Goal: Check status: Check status

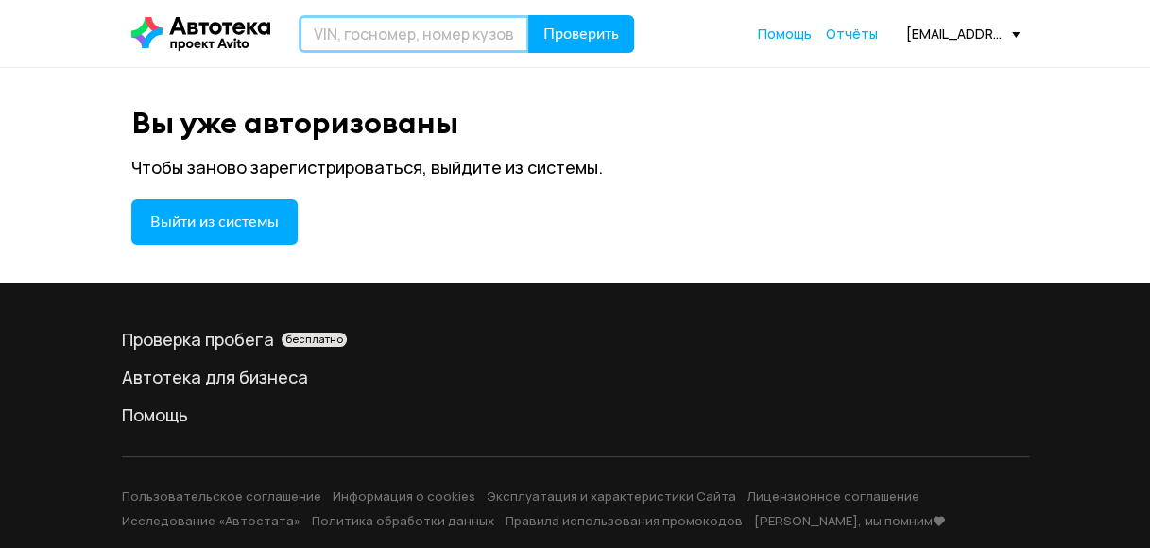
paste input "JMBXTGF2WDZ017115"
type input "JMBXTGF2WDZ017115"
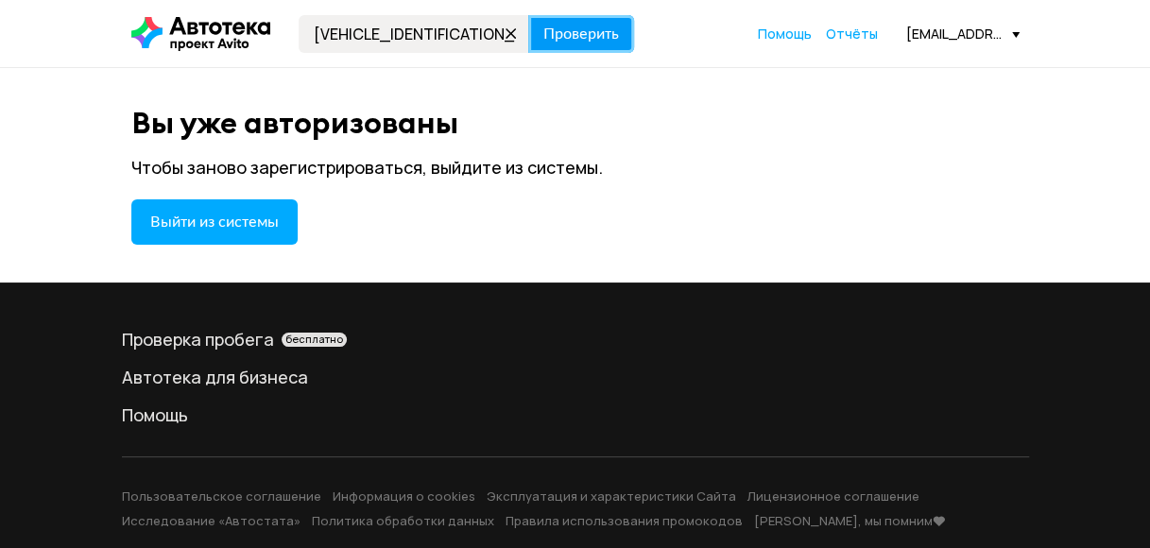
click at [582, 39] on span "Проверить" at bounding box center [581, 33] width 76 height 15
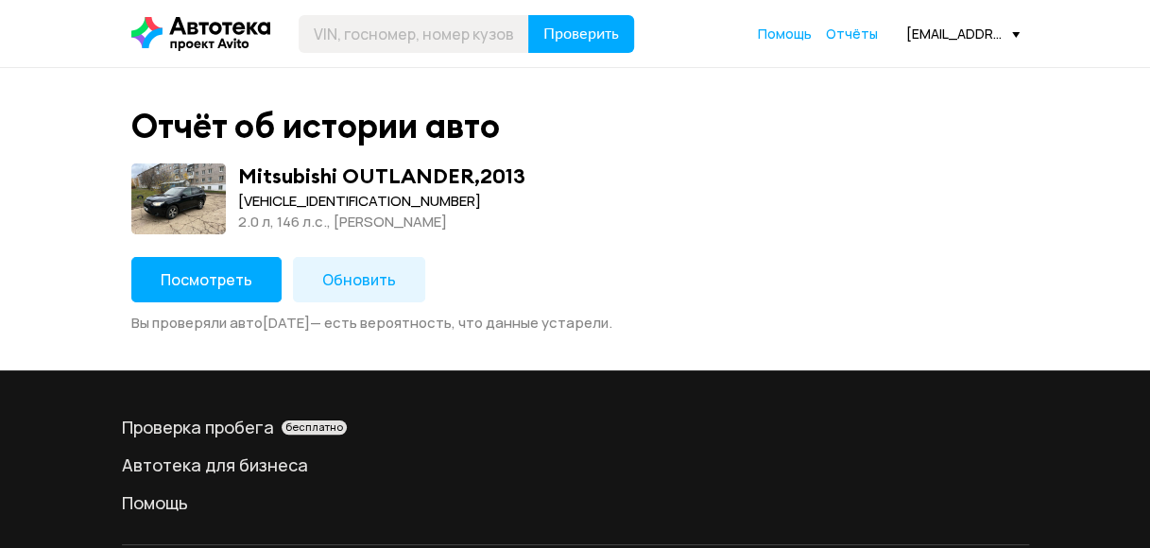
click at [237, 276] on span "Посмотреть" at bounding box center [207, 279] width 92 height 21
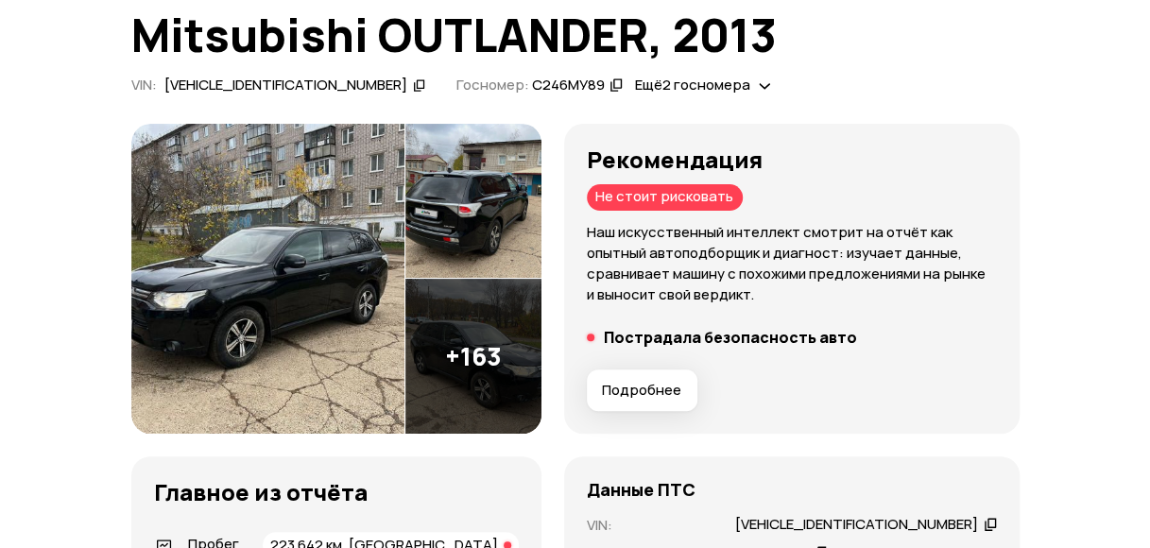
scroll to position [95, 0]
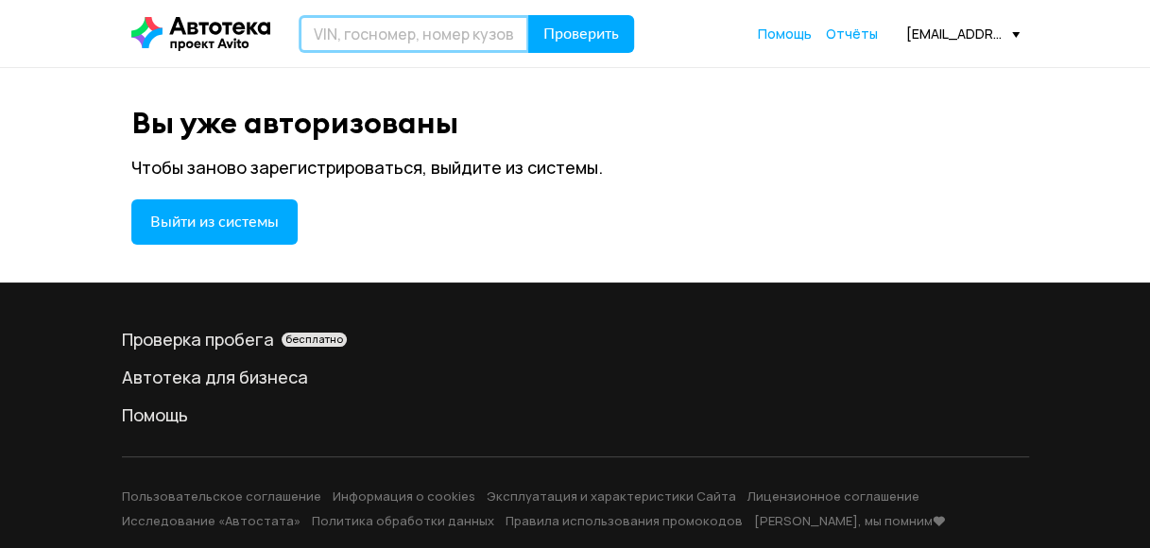
paste input "XWEHM812BJ0006006"
type input "XWEHM812BJ0006006"
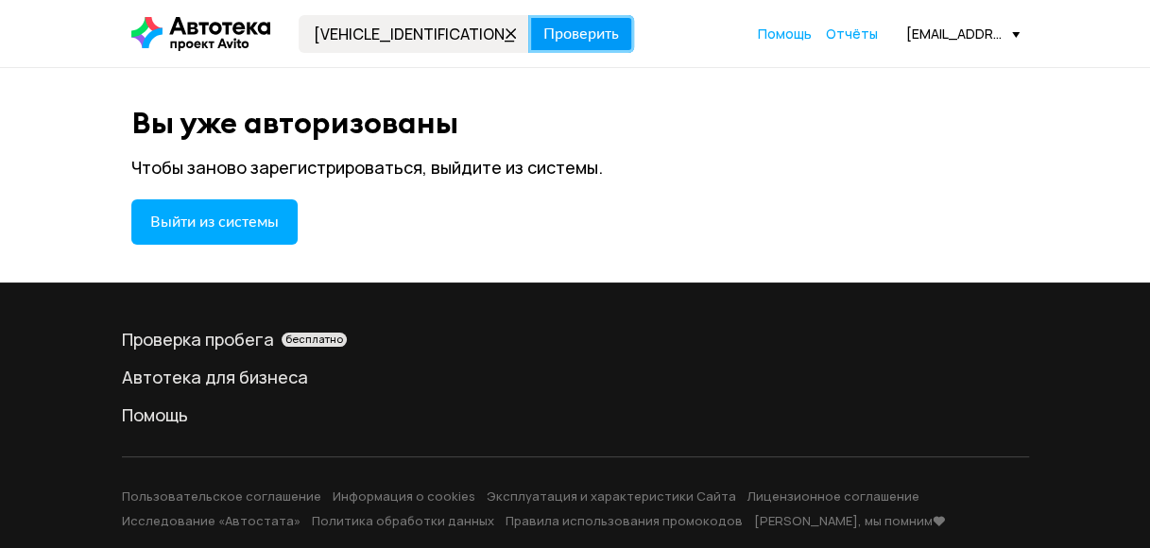
click at [581, 34] on span "Проверить" at bounding box center [581, 33] width 76 height 15
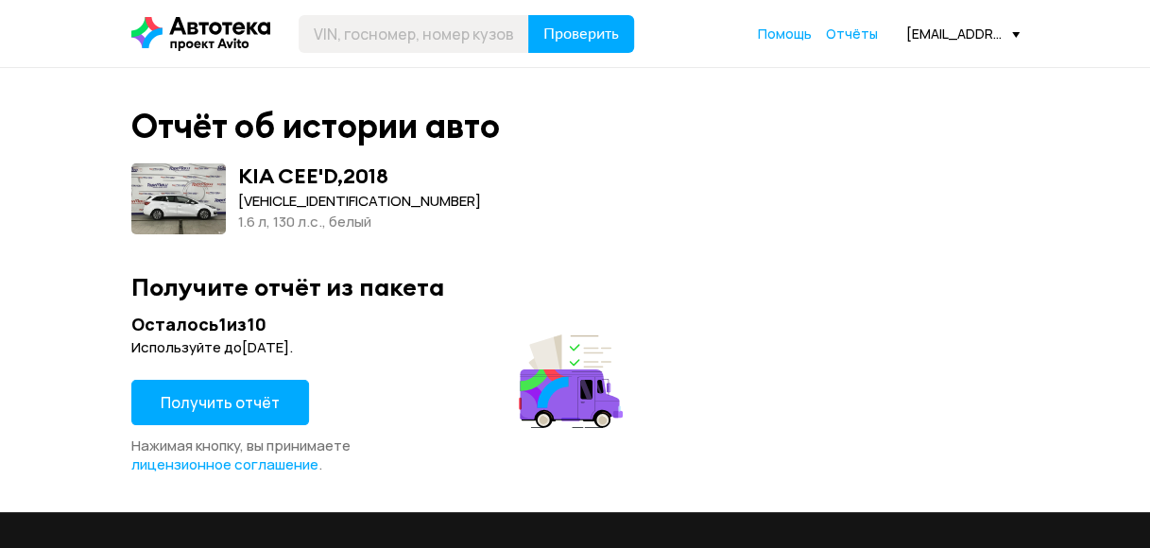
click at [250, 399] on span "Получить отчёт" at bounding box center [220, 402] width 119 height 21
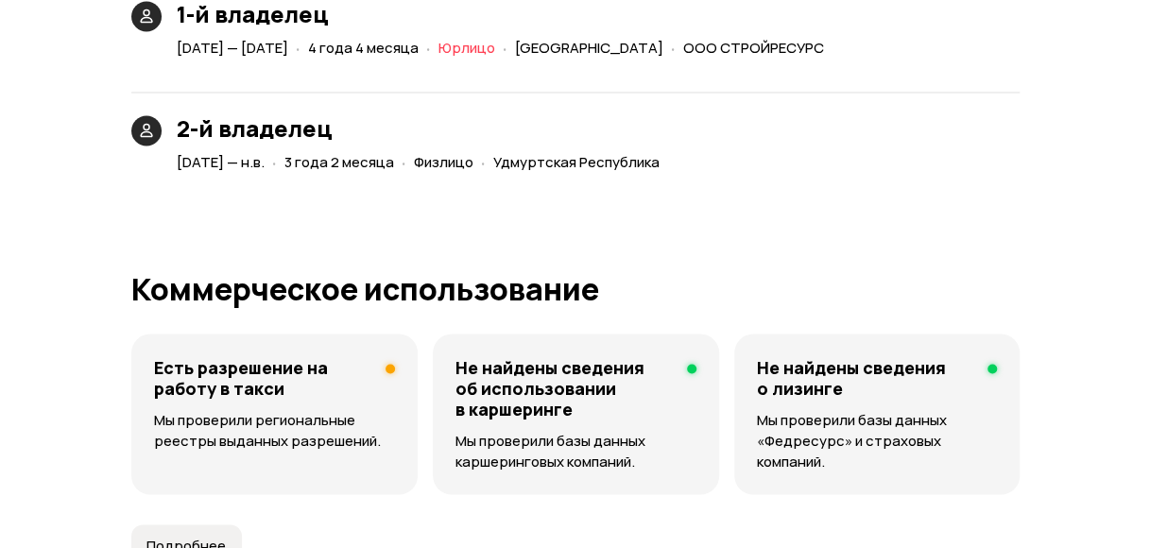
scroll to position [5009, 0]
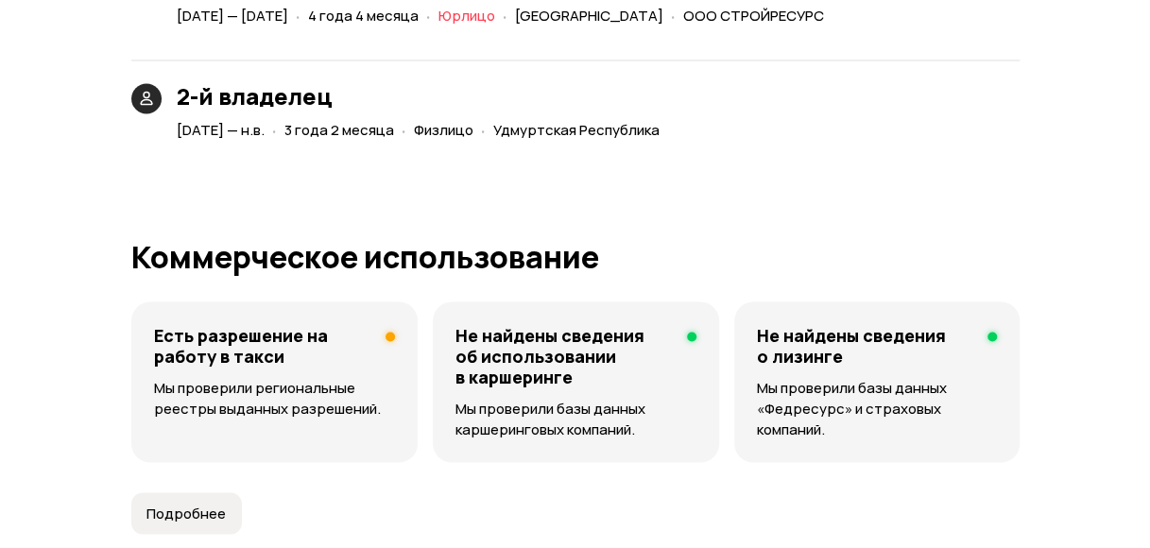
click at [230, 355] on h4 "Есть разрешение на работу в такси" at bounding box center [262, 345] width 216 height 42
click at [274, 328] on h4 "Есть разрешение на работу в такси" at bounding box center [262, 345] width 216 height 42
click at [204, 520] on button "Подробнее" at bounding box center [186, 513] width 111 height 42
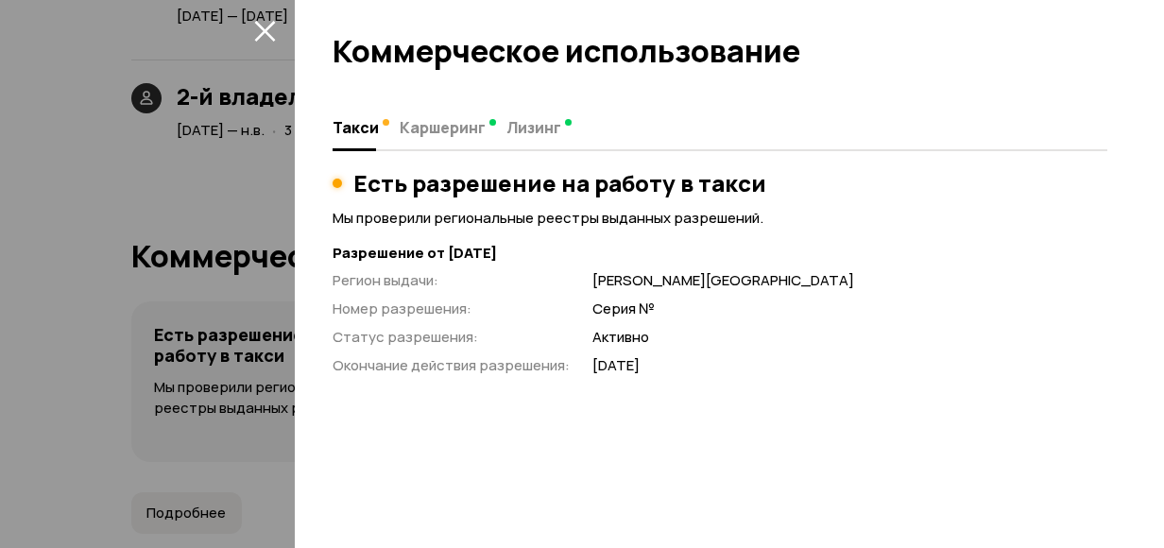
click at [259, 28] on icon "закрыть" at bounding box center [265, 31] width 22 height 22
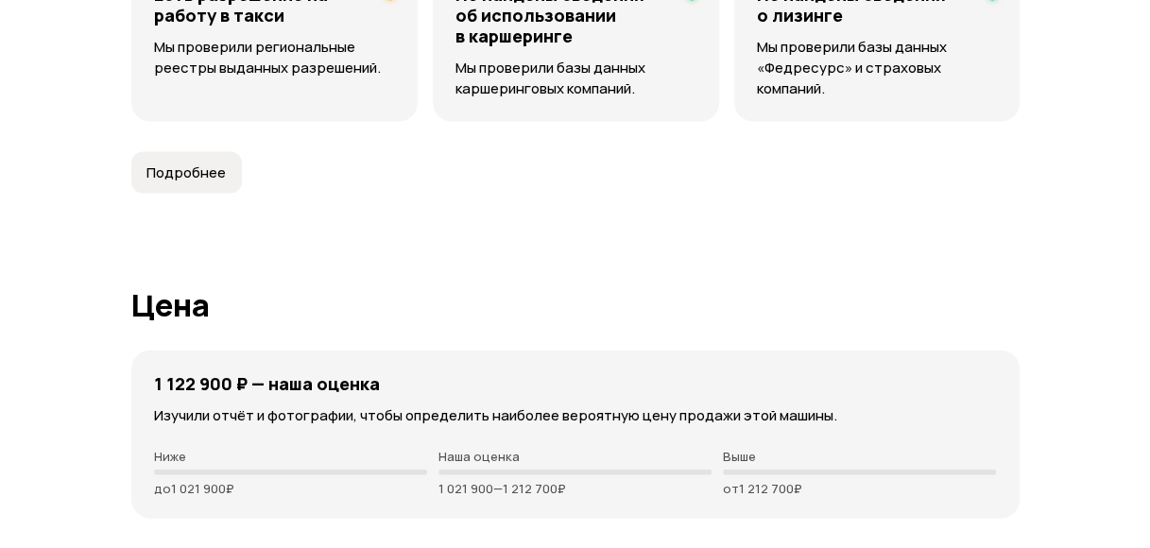
scroll to position [5387, 0]
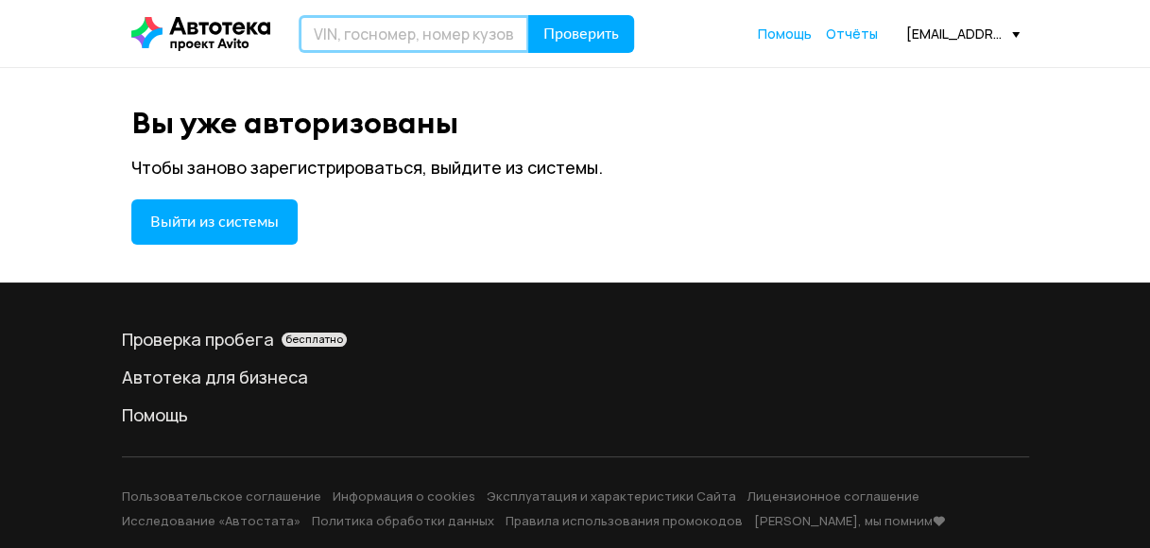
paste input "[VEHICLE_IDENTIFICATION_NUMBER]"
type input "[VEHICLE_IDENTIFICATION_NUMBER]"
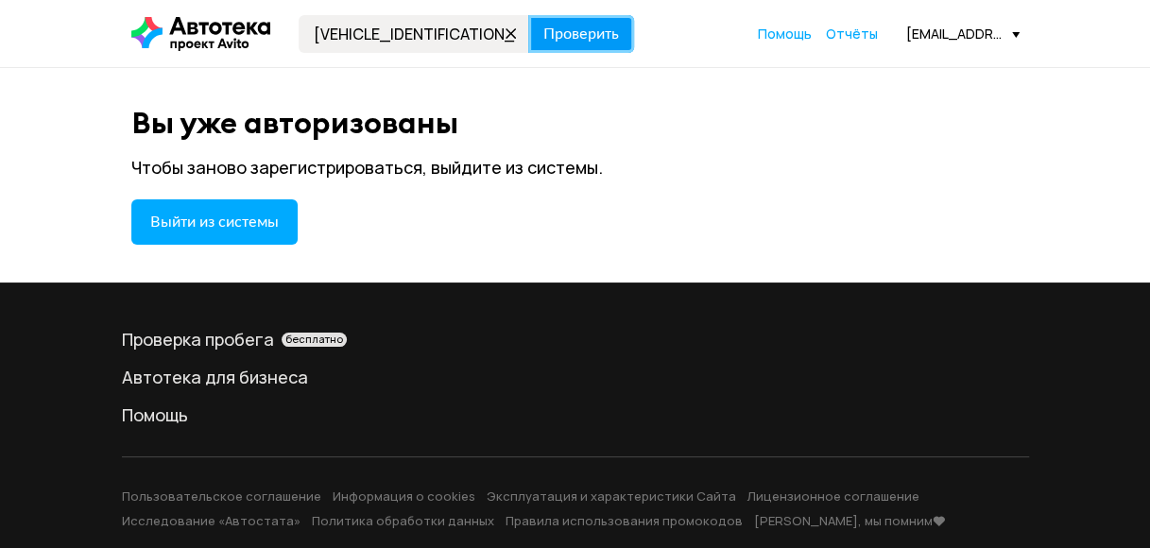
click at [596, 34] on span "Проверить" at bounding box center [581, 33] width 76 height 15
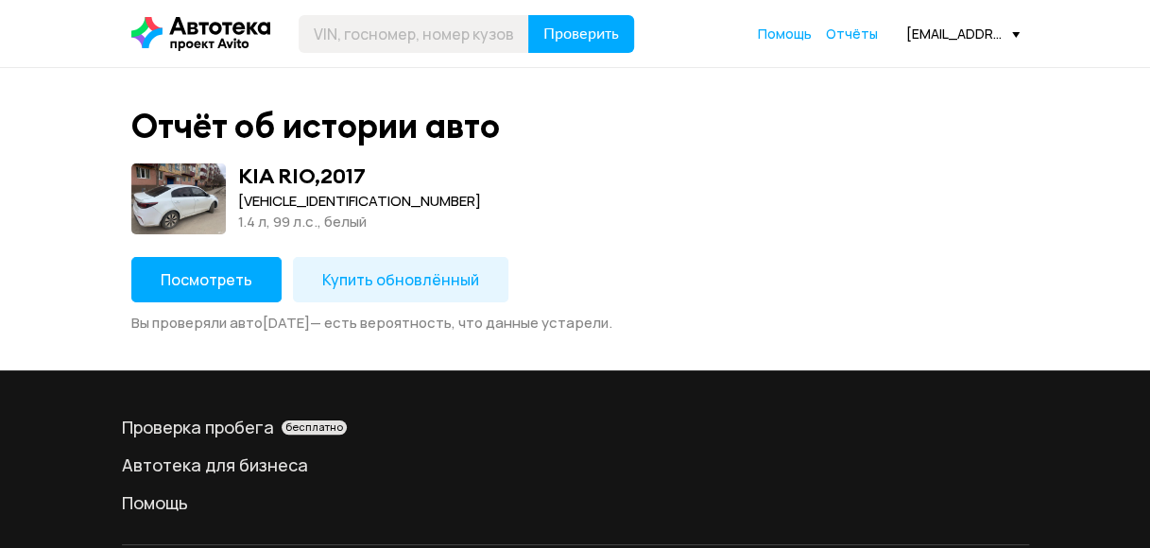
click at [198, 282] on span "Посмотреть" at bounding box center [207, 279] width 92 height 21
